Goal: Task Accomplishment & Management: Manage account settings

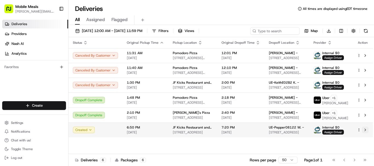
click at [365, 130] on button at bounding box center [365, 130] width 7 height 7
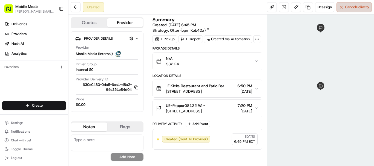
click at [365, 6] on span "Cancel Delivery" at bounding box center [357, 7] width 24 height 5
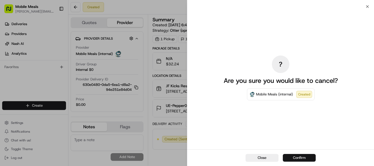
click at [306, 158] on button "Confirm" at bounding box center [299, 158] width 33 height 8
